Goal: Use online tool/utility: Utilize a website feature to perform a specific function

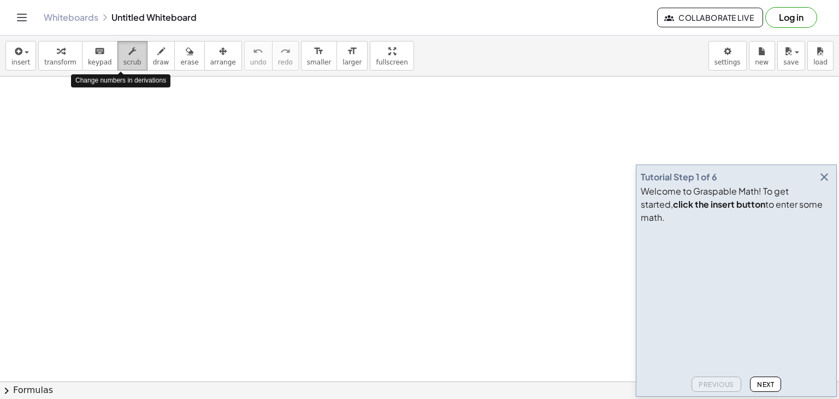
click at [133, 55] on button "scrub" at bounding box center [132, 56] width 30 height 30
click at [153, 59] on span "draw" at bounding box center [161, 62] width 16 height 8
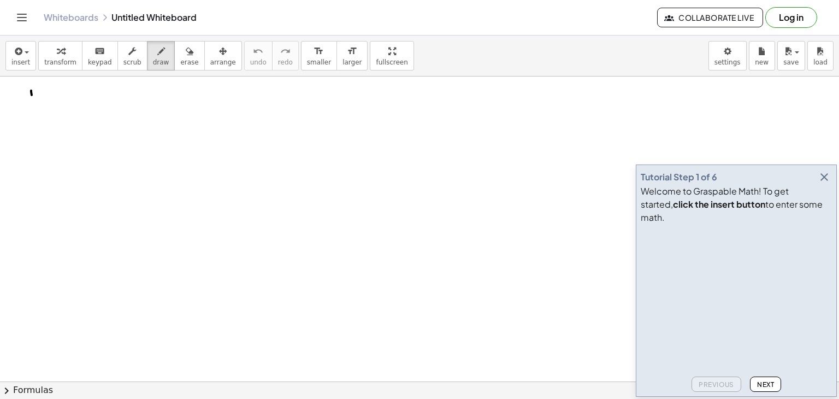
drag, startPoint x: 31, startPoint y: 90, endPoint x: 67, endPoint y: 109, distance: 40.8
drag, startPoint x: 83, startPoint y: 93, endPoint x: 84, endPoint y: 113, distance: 20.3
drag, startPoint x: 99, startPoint y: 89, endPoint x: 113, endPoint y: 102, distance: 19.3
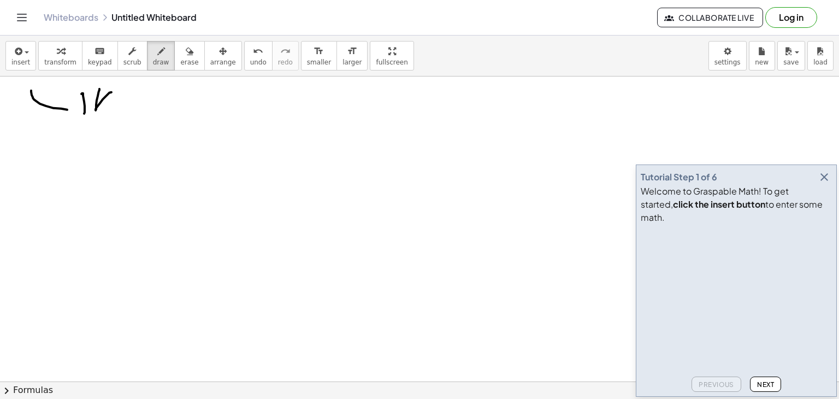
drag, startPoint x: 116, startPoint y: 103, endPoint x: 193, endPoint y: 118, distance: 78.0
drag, startPoint x: 47, startPoint y: 155, endPoint x: 42, endPoint y: 178, distance: 23.1
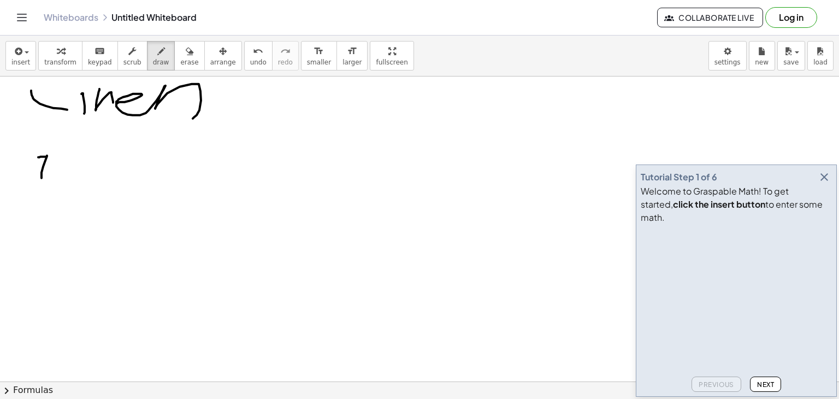
drag, startPoint x: 38, startPoint y: 157, endPoint x: 46, endPoint y: 156, distance: 8.2
drag, startPoint x: 50, startPoint y: 157, endPoint x: 119, endPoint y: 184, distance: 73.4
click at [99, 56] on div "keyboard" at bounding box center [100, 50] width 24 height 13
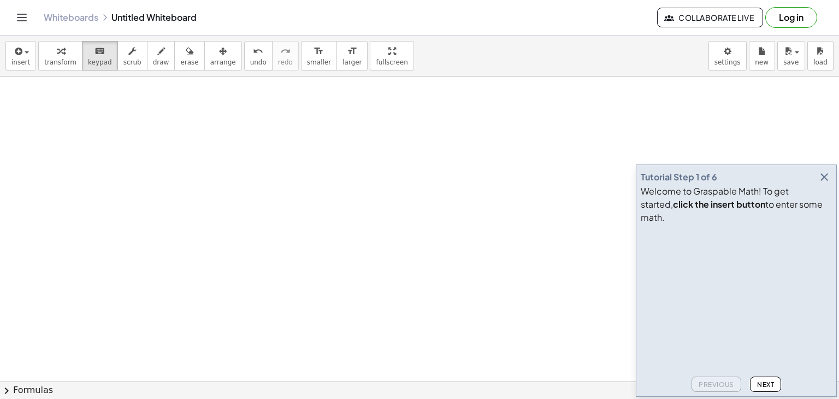
scroll to position [267, 0]
click at [88, 58] on span "keypad" at bounding box center [100, 62] width 24 height 8
click at [100, 111] on div at bounding box center [419, 150] width 839 height 681
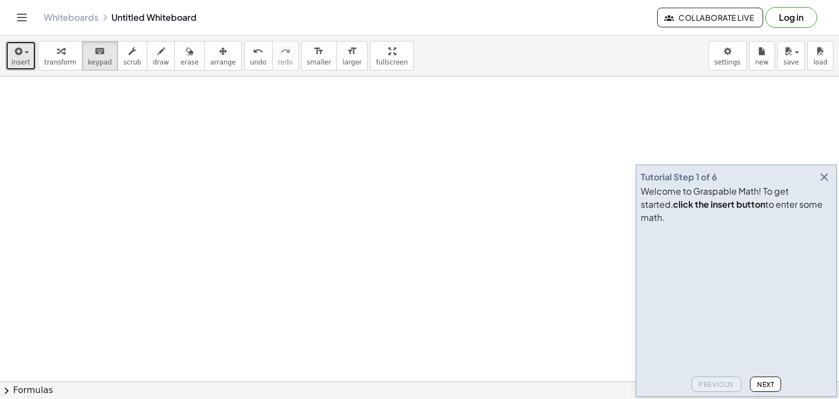
click at [20, 54] on icon "button" at bounding box center [18, 51] width 10 height 13
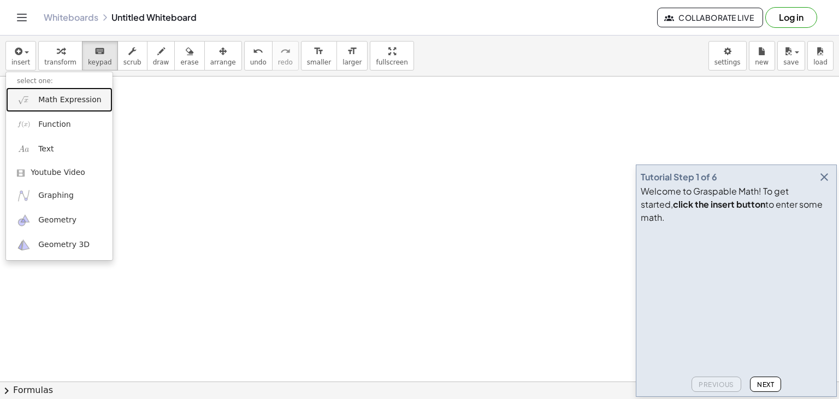
click at [65, 101] on span "Math Expression" at bounding box center [69, 100] width 63 height 11
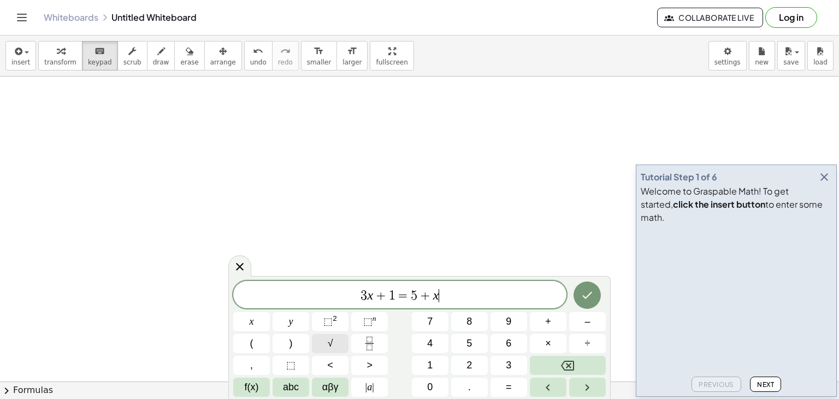
click at [348, 342] on button "√" at bounding box center [330, 343] width 37 height 19
drag, startPoint x: 467, startPoint y: 291, endPoint x: 264, endPoint y: 295, distance: 202.8
click at [264, 295] on span "3 x + 1 = 5 + x √" at bounding box center [399, 294] width 333 height 17
click at [340, 346] on button "√" at bounding box center [330, 343] width 37 height 19
click at [434, 345] on button "4" at bounding box center [430, 343] width 37 height 19
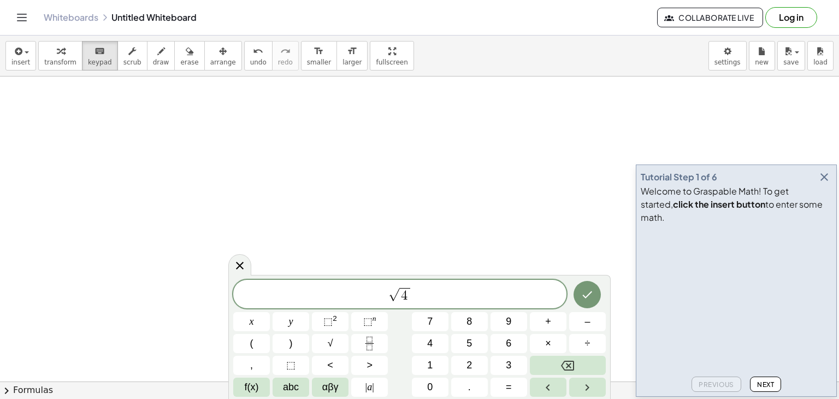
click at [270, 312] on div at bounding box center [251, 321] width 37 height 19
click at [580, 298] on button "Done" at bounding box center [587, 294] width 27 height 27
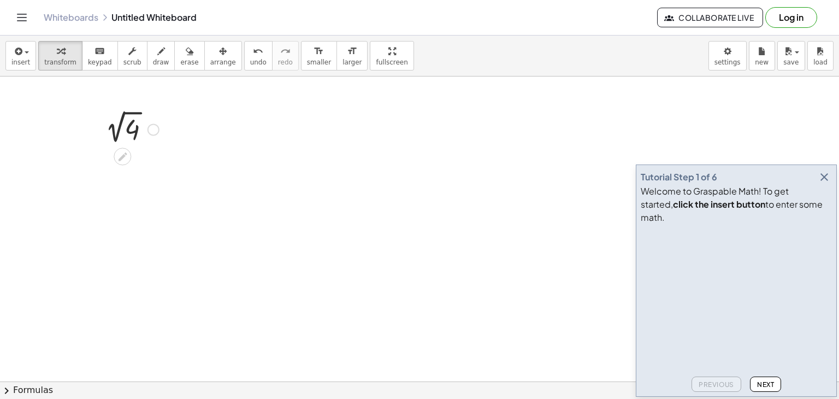
click at [131, 122] on div at bounding box center [129, 128] width 70 height 37
click at [131, 164] on div at bounding box center [129, 163] width 70 height 36
click at [120, 163] on div at bounding box center [129, 163] width 70 height 36
click at [126, 186] on icon at bounding box center [122, 190] width 11 height 11
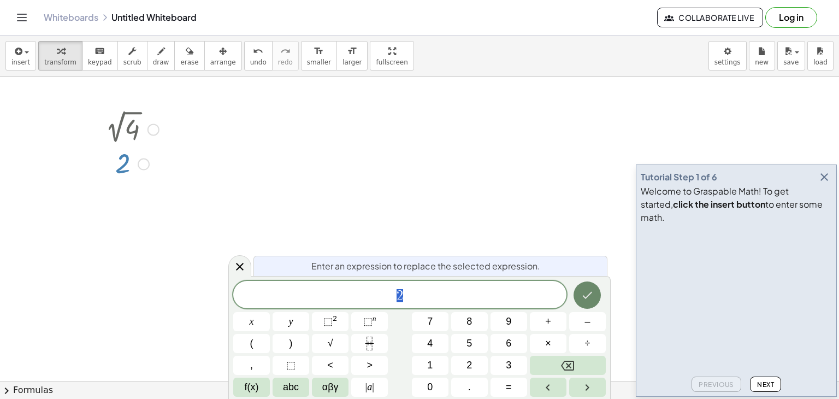
click at [587, 295] on icon "Done" at bounding box center [587, 295] width 13 height 13
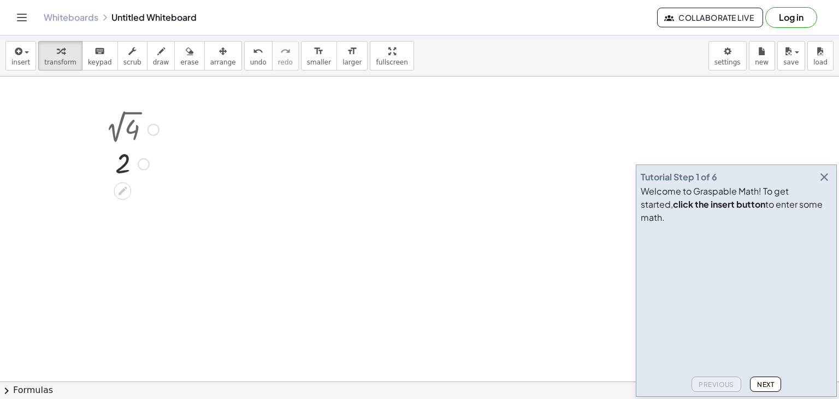
click at [126, 174] on div at bounding box center [129, 163] width 70 height 36
click at [126, 163] on div at bounding box center [129, 163] width 70 height 36
drag, startPoint x: 246, startPoint y: 162, endPoint x: 252, endPoint y: 165, distance: 6.1
click at [252, 165] on div at bounding box center [419, 77] width 839 height 1221
